Goal: Task Accomplishment & Management: Complete application form

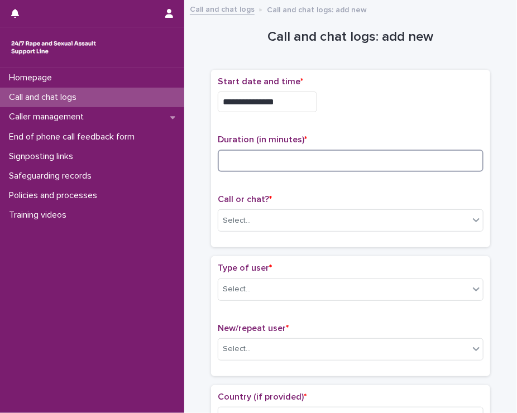
drag, startPoint x: 0, startPoint y: 0, endPoint x: 255, endPoint y: 165, distance: 303.2
click at [255, 165] on input at bounding box center [351, 161] width 266 height 22
type input "**"
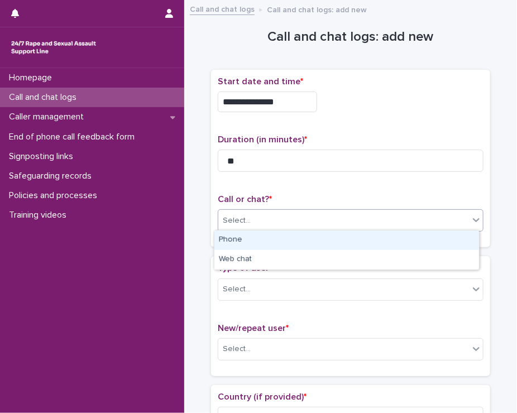
click at [252, 220] on input "text" at bounding box center [252, 220] width 1 height 11
click at [239, 239] on div "Phone" at bounding box center [346, 241] width 265 height 20
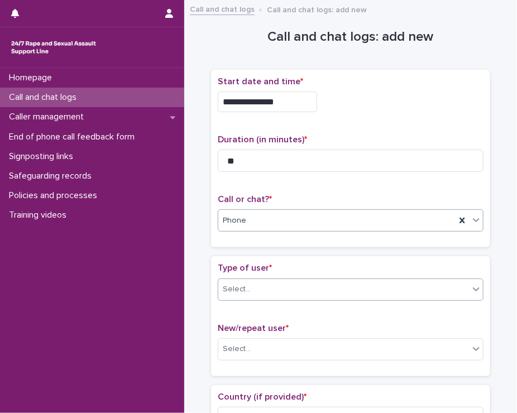
click at [237, 284] on div "Select..." at bounding box center [237, 290] width 28 height 12
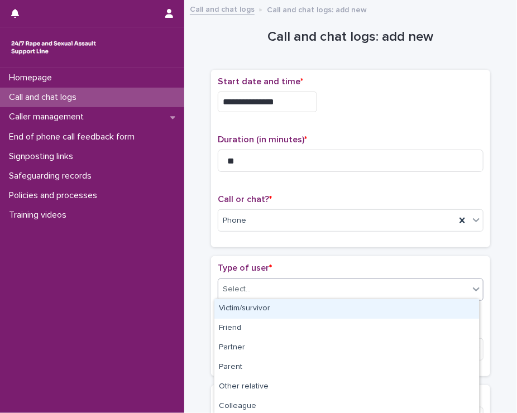
click at [231, 310] on div "Victim/survivor" at bounding box center [346, 309] width 265 height 20
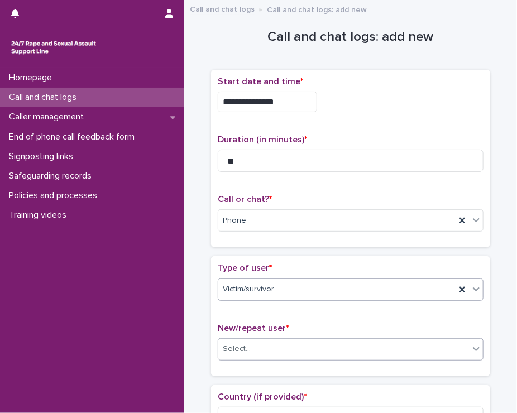
click at [239, 348] on div "Select..." at bounding box center [237, 349] width 28 height 12
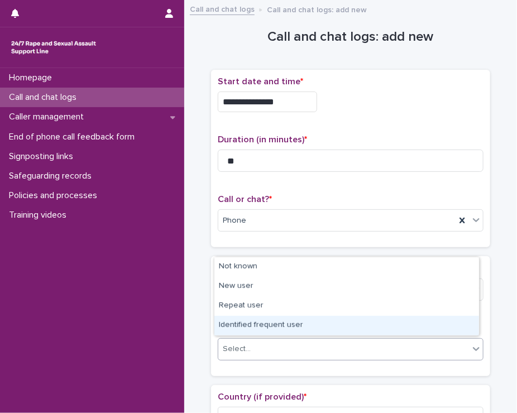
click at [250, 328] on div "Identified frequent user" at bounding box center [346, 326] width 265 height 20
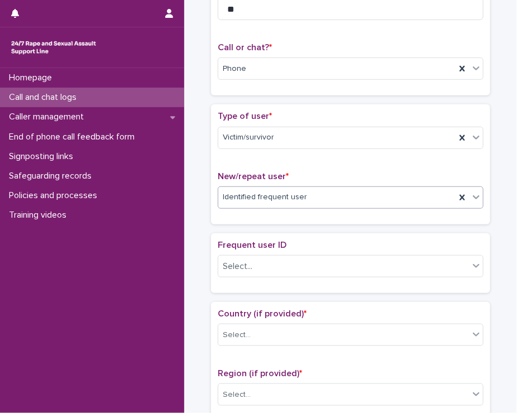
scroll to position [162, 0]
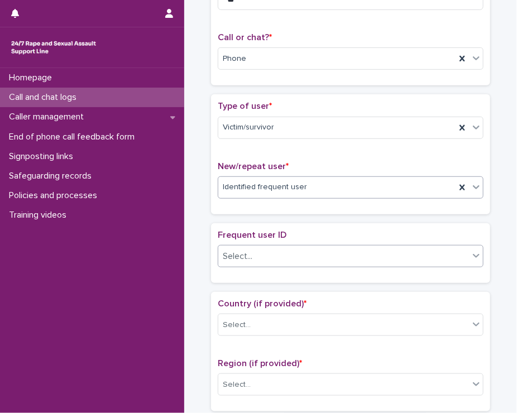
click at [272, 251] on div "Select..." at bounding box center [343, 256] width 251 height 18
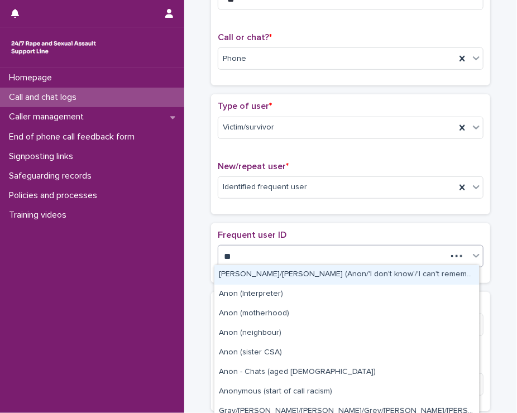
type input "*"
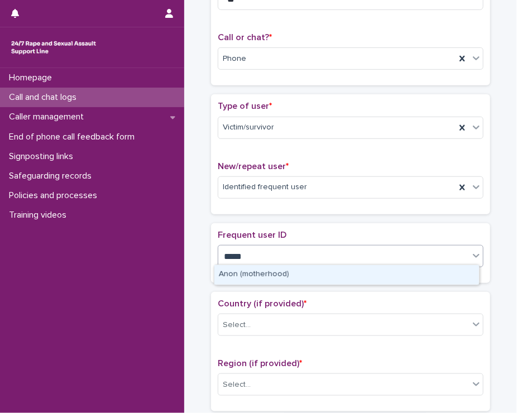
type input "******"
click at [246, 281] on div "Anon (motherhood)" at bounding box center [346, 275] width 265 height 20
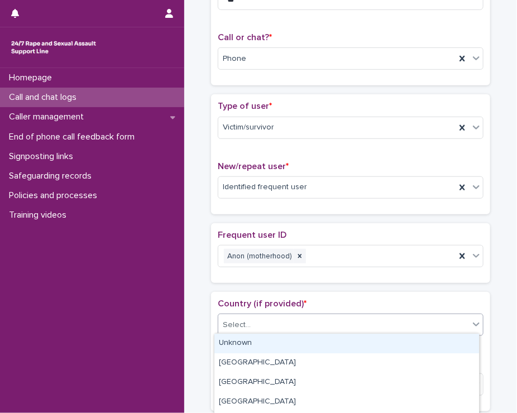
click at [250, 324] on div "Select..." at bounding box center [343, 325] width 251 height 18
click at [248, 339] on div "Unknown" at bounding box center [346, 344] width 265 height 20
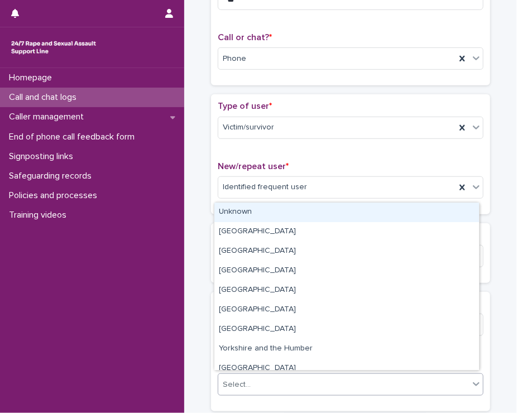
click at [238, 380] on div "Select..." at bounding box center [237, 385] width 28 height 12
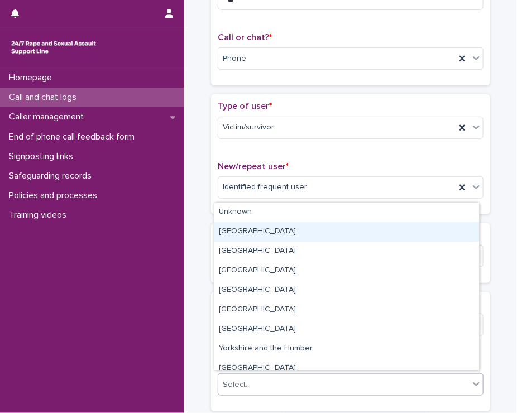
click at [241, 226] on div "[GEOGRAPHIC_DATA]" at bounding box center [346, 232] width 265 height 20
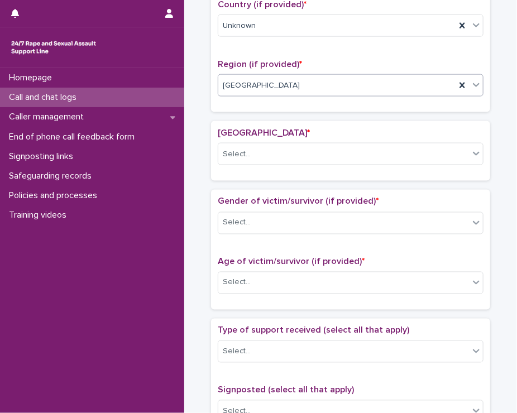
scroll to position [463, 0]
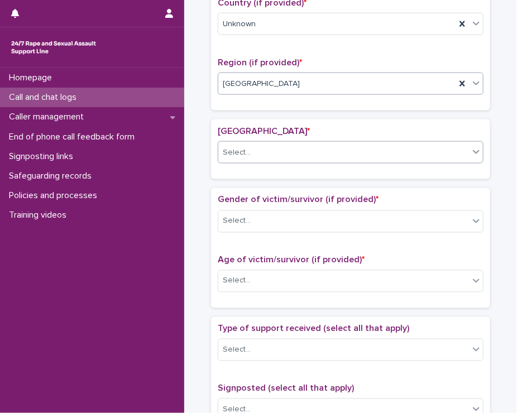
click at [288, 145] on div "Select..." at bounding box center [343, 152] width 251 height 18
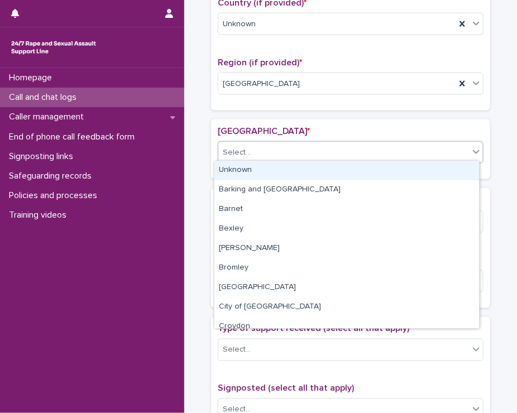
click at [266, 167] on div "Unknown" at bounding box center [346, 171] width 265 height 20
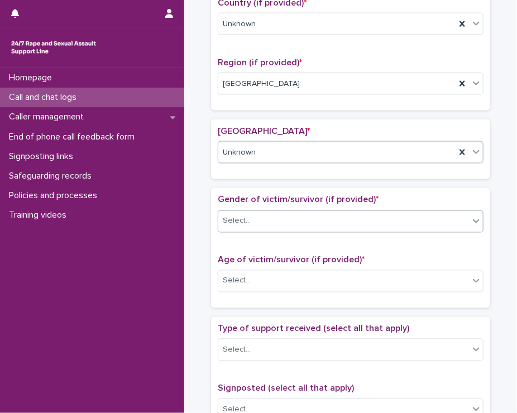
click at [250, 220] on div "Select..." at bounding box center [343, 221] width 251 height 18
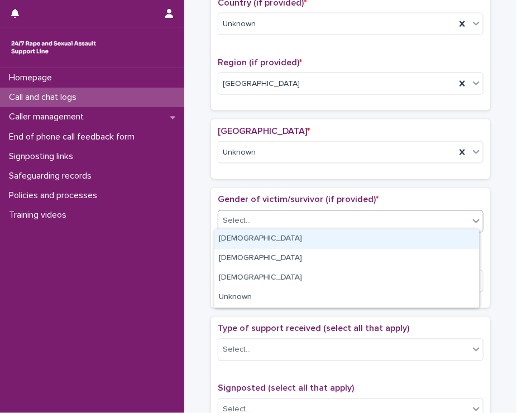
click at [241, 241] on div "[DEMOGRAPHIC_DATA]" at bounding box center [346, 239] width 265 height 20
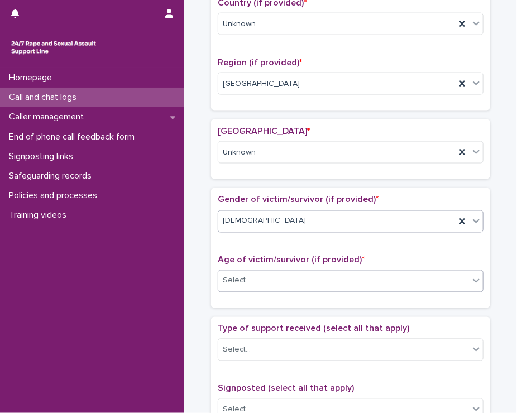
click at [236, 280] on div "Select..." at bounding box center [237, 281] width 28 height 12
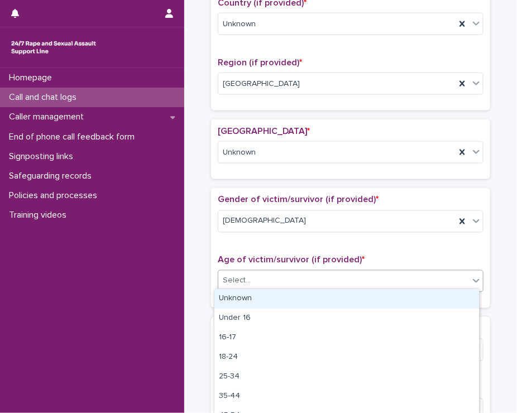
click at [232, 301] on div "Unknown" at bounding box center [346, 299] width 265 height 20
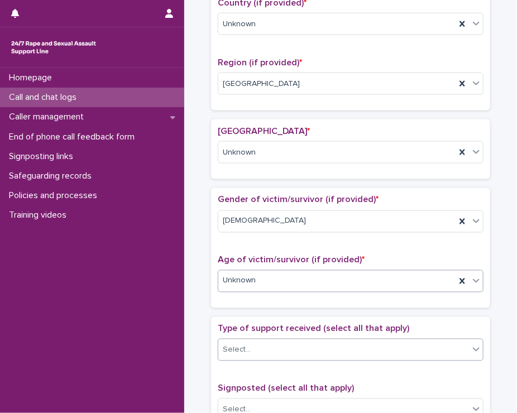
click at [239, 349] on div "Select..." at bounding box center [237, 350] width 28 height 12
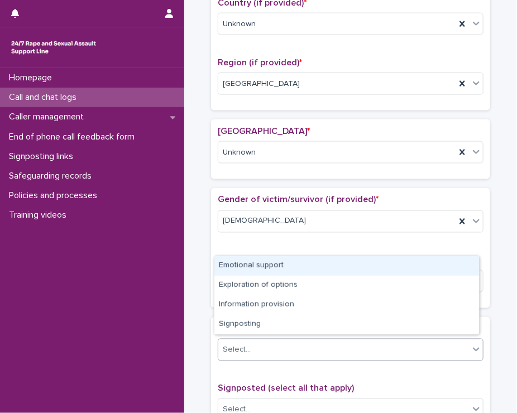
click at [243, 264] on div "Emotional support" at bounding box center [346, 266] width 265 height 20
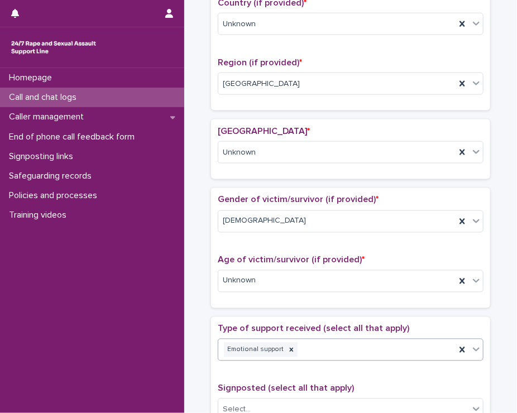
click at [329, 344] on div "Emotional support" at bounding box center [336, 351] width 237 height 20
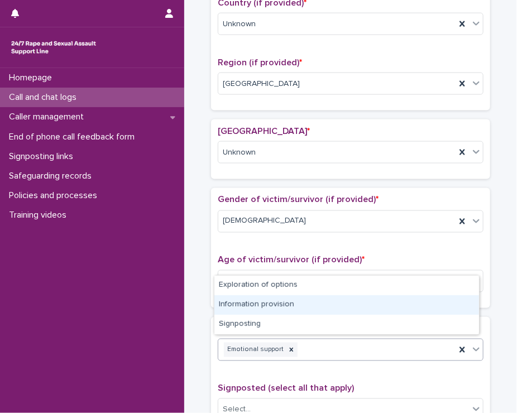
click at [303, 306] on div "Information provision" at bounding box center [346, 305] width 265 height 20
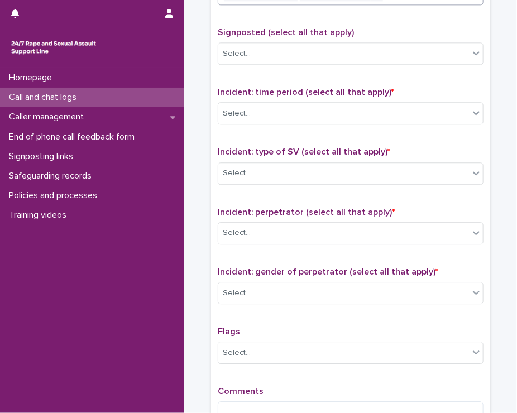
scroll to position [822, 0]
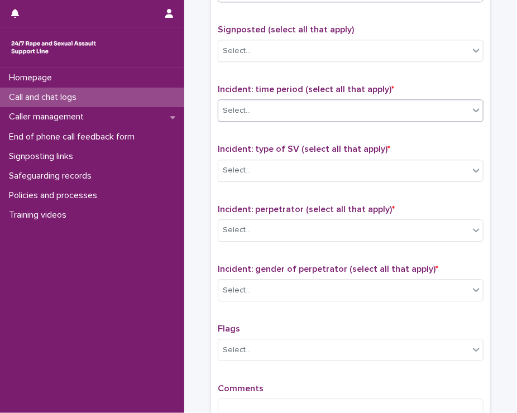
click at [246, 111] on div "Select..." at bounding box center [343, 111] width 251 height 18
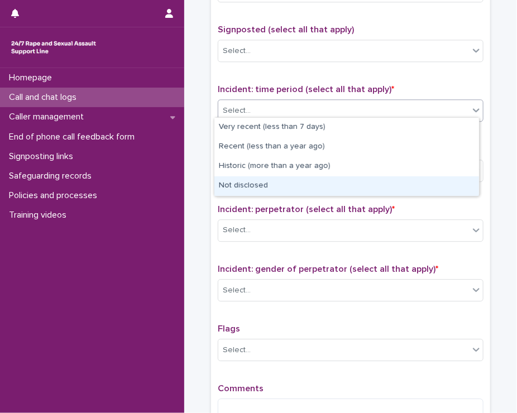
click at [232, 180] on div "Not disclosed" at bounding box center [346, 186] width 265 height 20
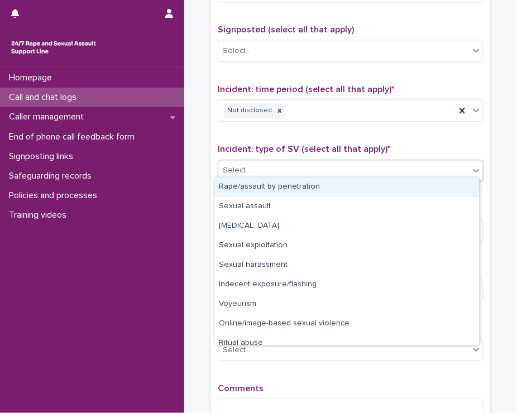
click at [238, 160] on div "Select..." at bounding box center [351, 171] width 266 height 22
click at [241, 186] on div "Rape/assault by penetration" at bounding box center [346, 188] width 265 height 20
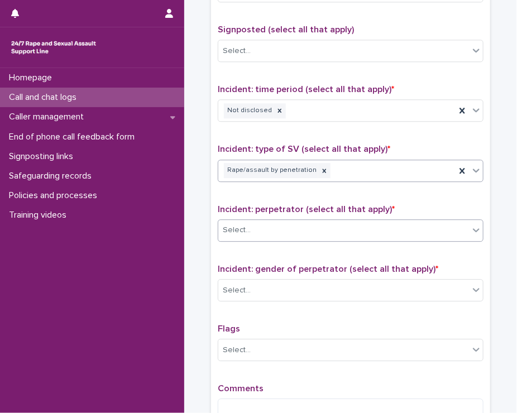
click at [236, 233] on div "Select..." at bounding box center [343, 230] width 251 height 18
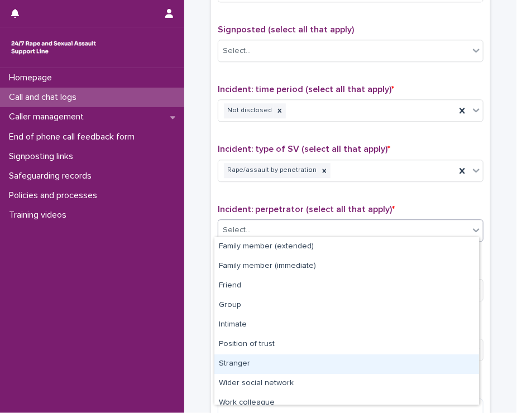
scroll to position [47, 0]
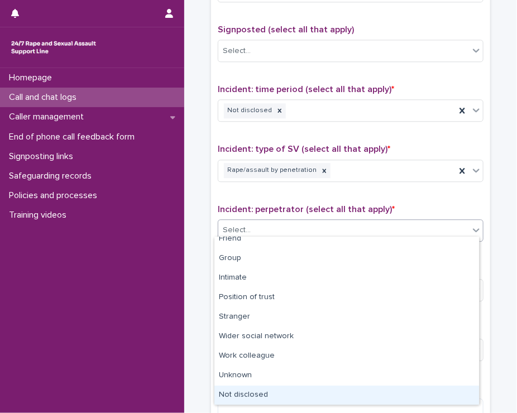
click at [373, 399] on div "Not disclosed" at bounding box center [346, 396] width 265 height 20
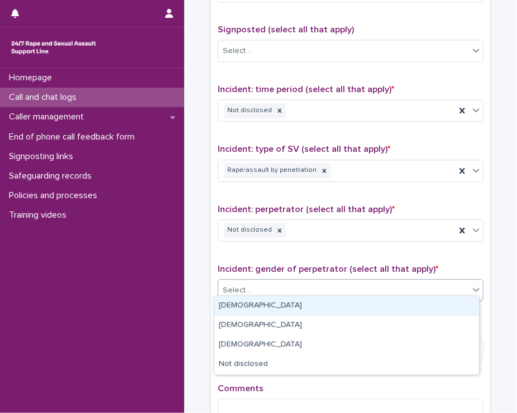
click at [259, 285] on div "Select..." at bounding box center [343, 290] width 251 height 18
click at [232, 311] on div "[DEMOGRAPHIC_DATA]" at bounding box center [346, 306] width 265 height 20
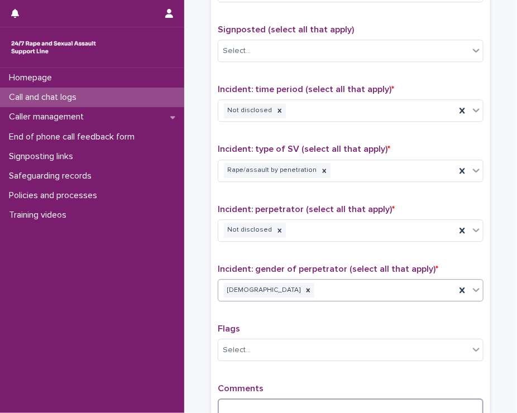
click at [231, 399] on textarea at bounding box center [351, 411] width 266 height 24
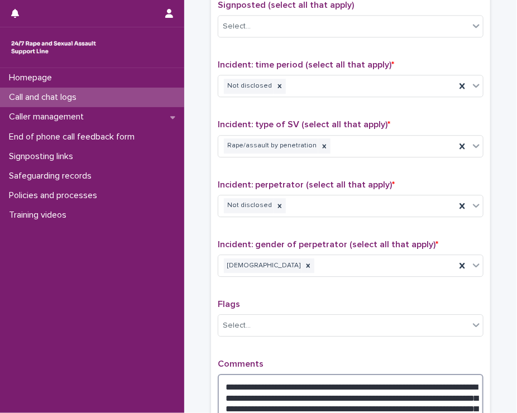
scroll to position [984, 0]
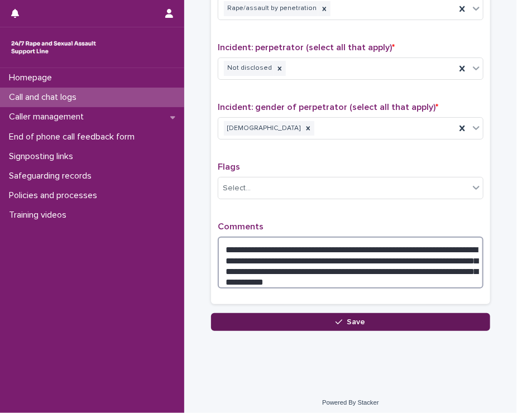
type textarea "**********"
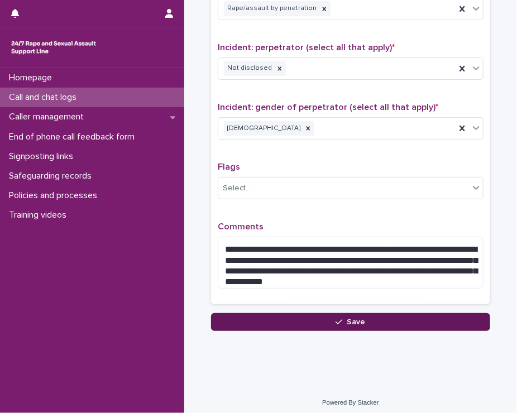
click at [347, 318] on span "Save" at bounding box center [356, 322] width 18 height 8
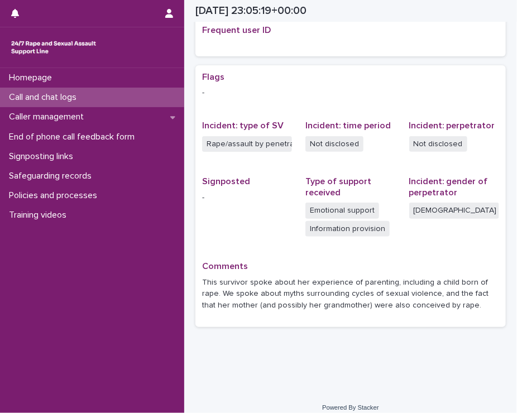
scroll to position [263, 0]
click at [51, 94] on p "Call and chat logs" at bounding box center [44, 97] width 81 height 11
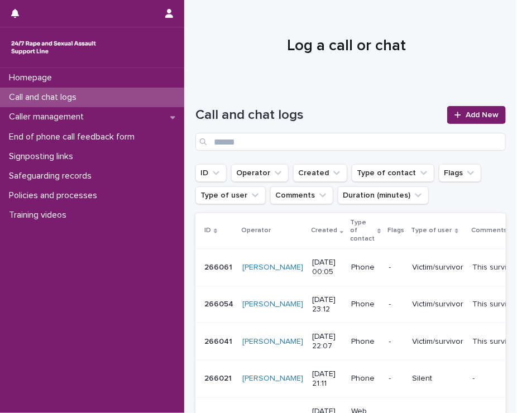
click at [413, 267] on p "Victim/survivor" at bounding box center [438, 267] width 51 height 9
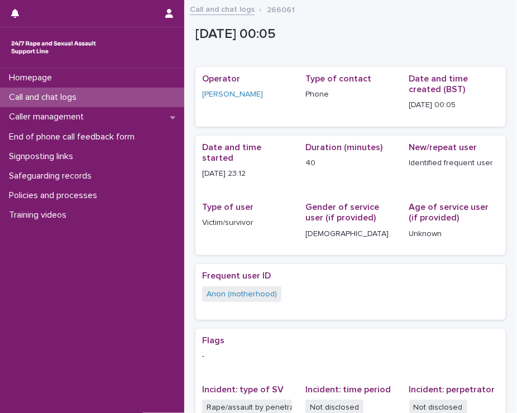
click at [81, 95] on p "Call and chat logs" at bounding box center [44, 97] width 81 height 11
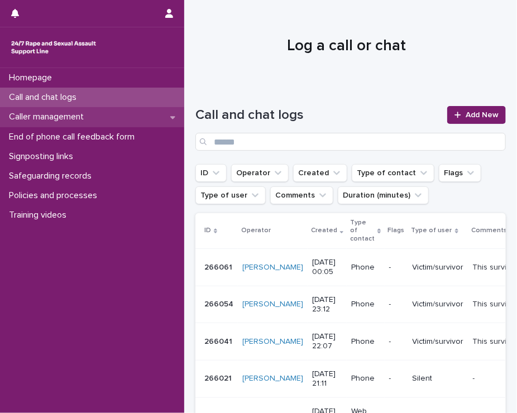
click at [63, 118] on p "Caller management" at bounding box center [48, 117] width 88 height 11
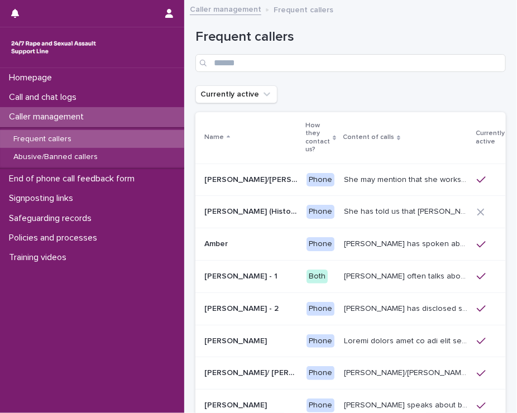
click at [54, 141] on p "Frequent callers" at bounding box center [42, 139] width 76 height 9
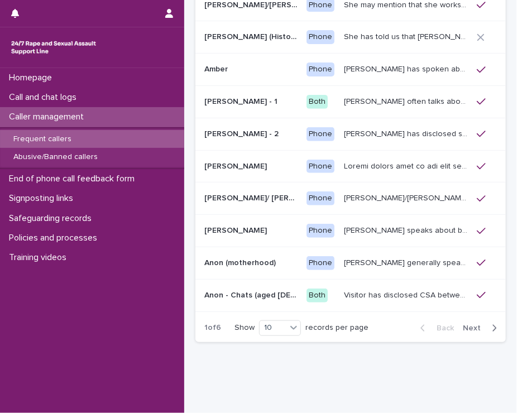
scroll to position [176, 0]
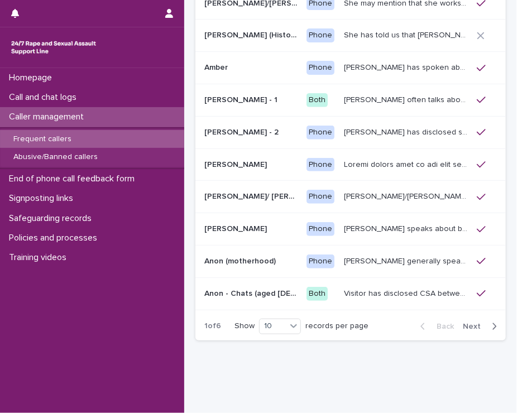
click at [344, 261] on p "[PERSON_NAME] generally speaks conversationally about many different things in …" at bounding box center [407, 261] width 126 height 12
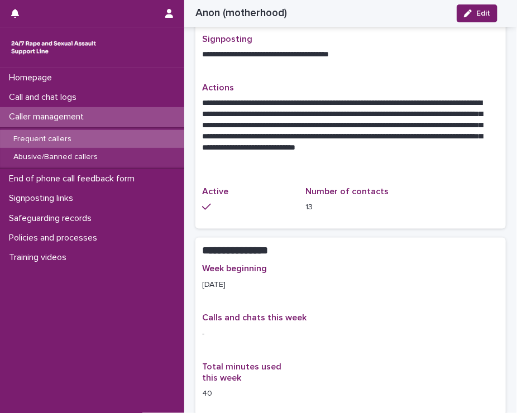
scroll to position [431, 0]
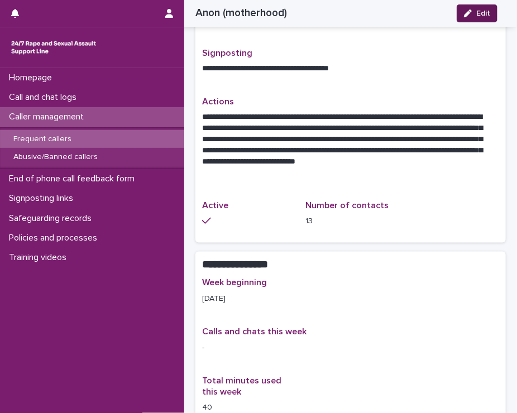
click at [467, 17] on icon "button" at bounding box center [468, 13] width 8 height 8
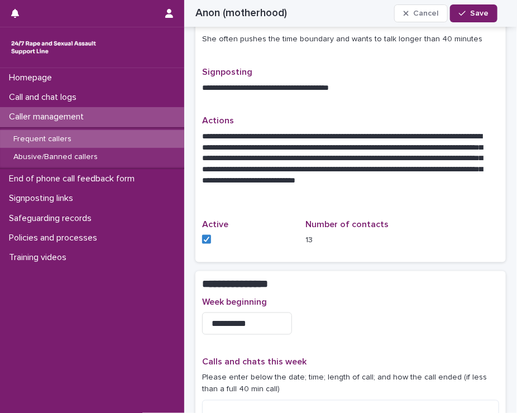
scroll to position [466, 0]
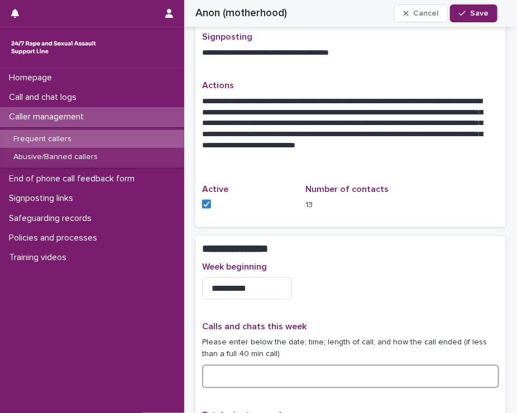
click at [224, 365] on textarea at bounding box center [350, 377] width 297 height 24
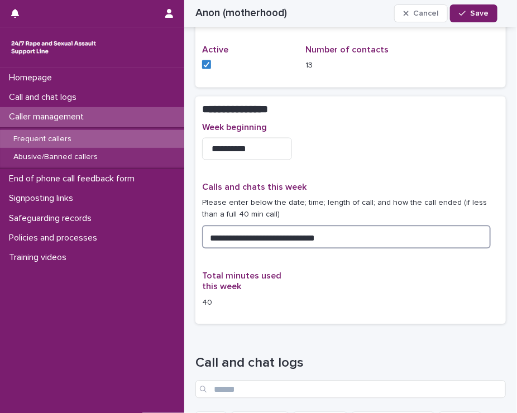
scroll to position [631, 0]
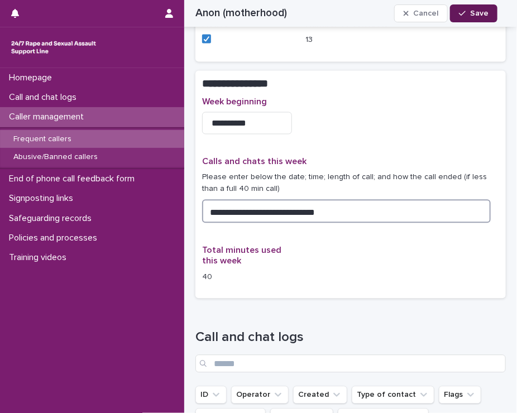
type textarea "**********"
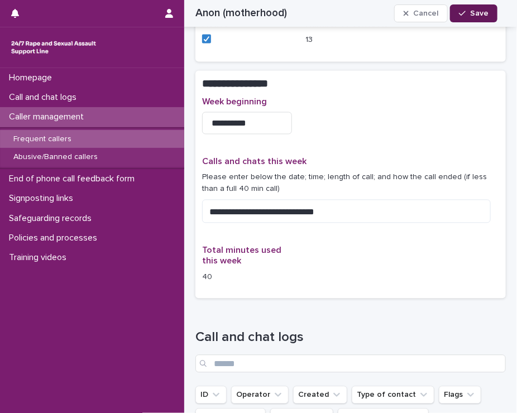
click at [461, 11] on icon "button" at bounding box center [462, 13] width 7 height 8
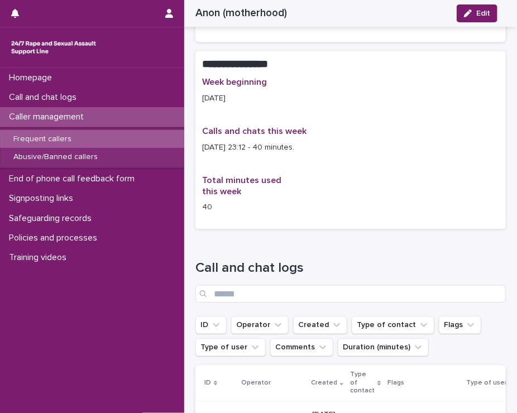
scroll to position [596, 0]
